Goal: Task Accomplishment & Management: Manage account settings

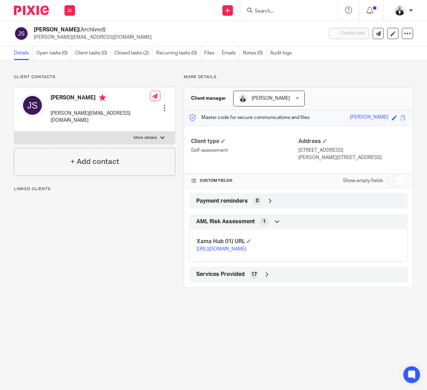
click at [295, 10] on input "Search" at bounding box center [285, 11] width 63 height 6
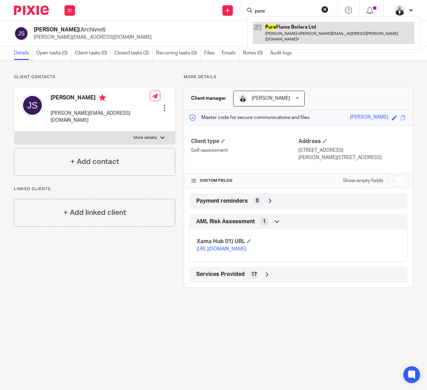
type input "pure"
click at [316, 28] on link at bounding box center [334, 33] width 162 height 22
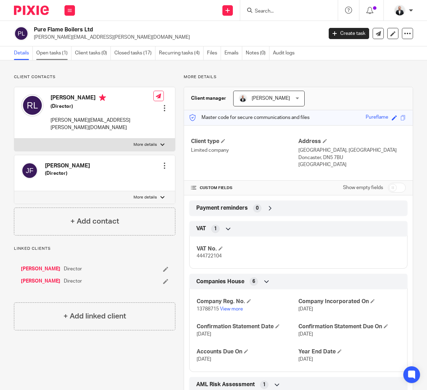
click at [60, 52] on link "Open tasks (1)" at bounding box center [53, 53] width 35 height 14
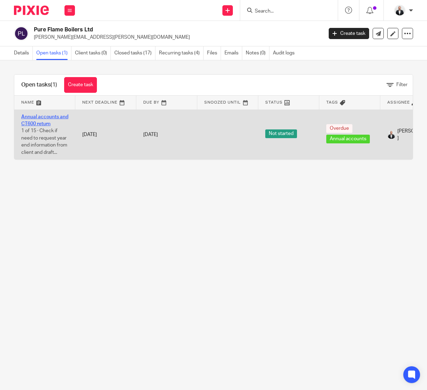
click at [55, 115] on link "Annual accounts and CT600 return" at bounding box center [44, 120] width 47 height 12
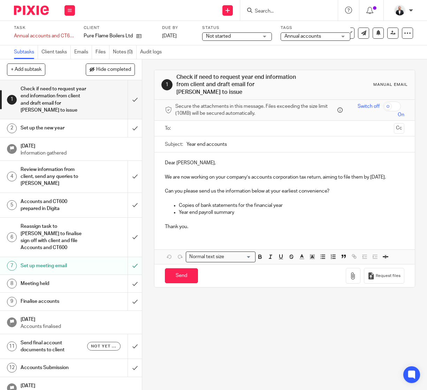
click at [46, 352] on h1 "Send final account documents to client" at bounding box center [54, 346] width 67 height 18
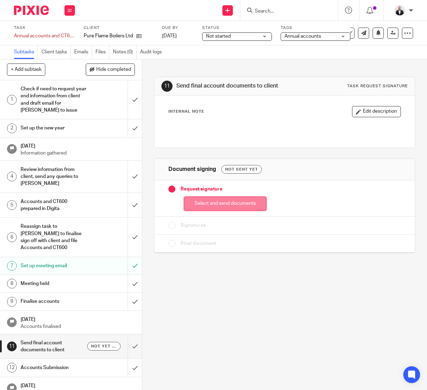
click at [207, 199] on button "Select and send documents" at bounding box center [225, 203] width 83 height 15
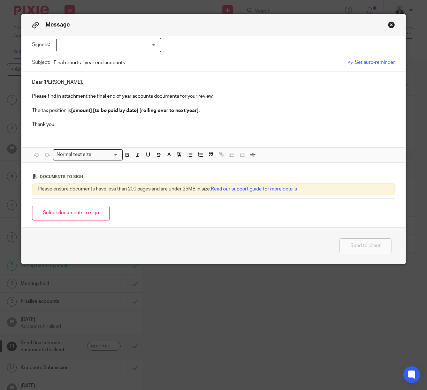
click at [155, 49] on div at bounding box center [108, 45] width 105 height 15
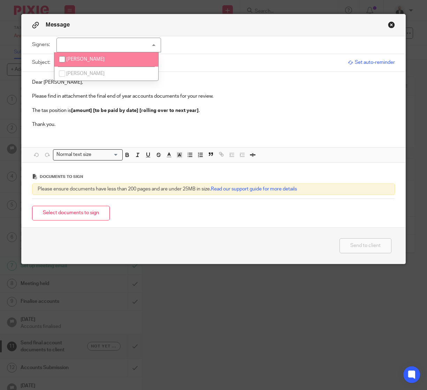
click at [98, 61] on span "Robert Joseph Laughton" at bounding box center [85, 59] width 38 height 5
checkbox input "true"
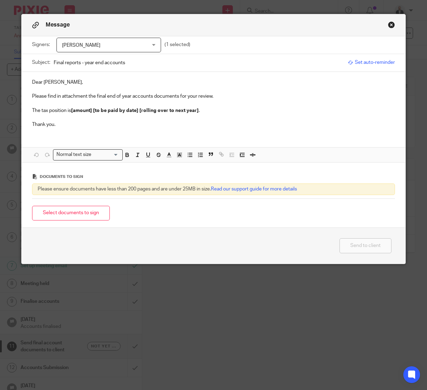
click at [278, 102] on p at bounding box center [213, 103] width 363 height 7
click at [191, 122] on p "Thank you." at bounding box center [213, 124] width 363 height 7
click at [390, 26] on button "Close modal" at bounding box center [391, 24] width 7 height 7
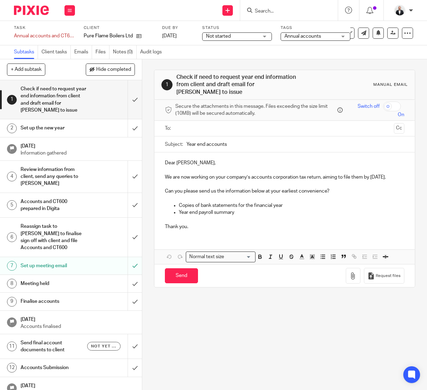
drag, startPoint x: 209, startPoint y: 322, endPoint x: 211, endPoint y: 319, distance: 3.8
click at [209, 322] on div "1 Check if need to request year end information from client and draft email for…" at bounding box center [284, 224] width 285 height 330
click at [190, 340] on div "1 Check if need to request year end information from client and draft email for…" at bounding box center [284, 224] width 285 height 330
